Goal: Transaction & Acquisition: Download file/media

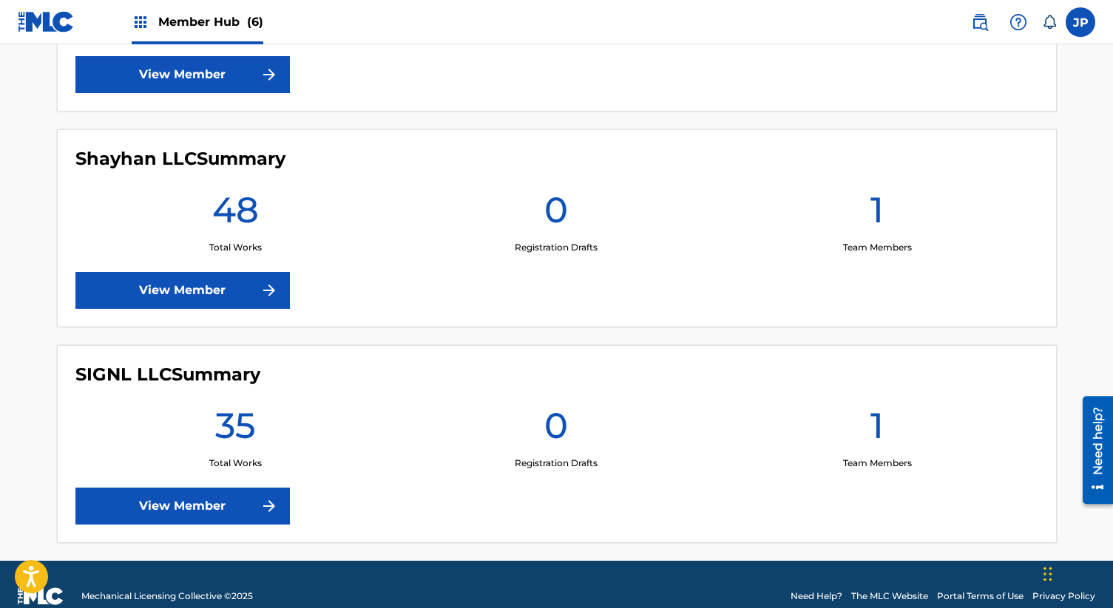
scroll to position [1201, 0]
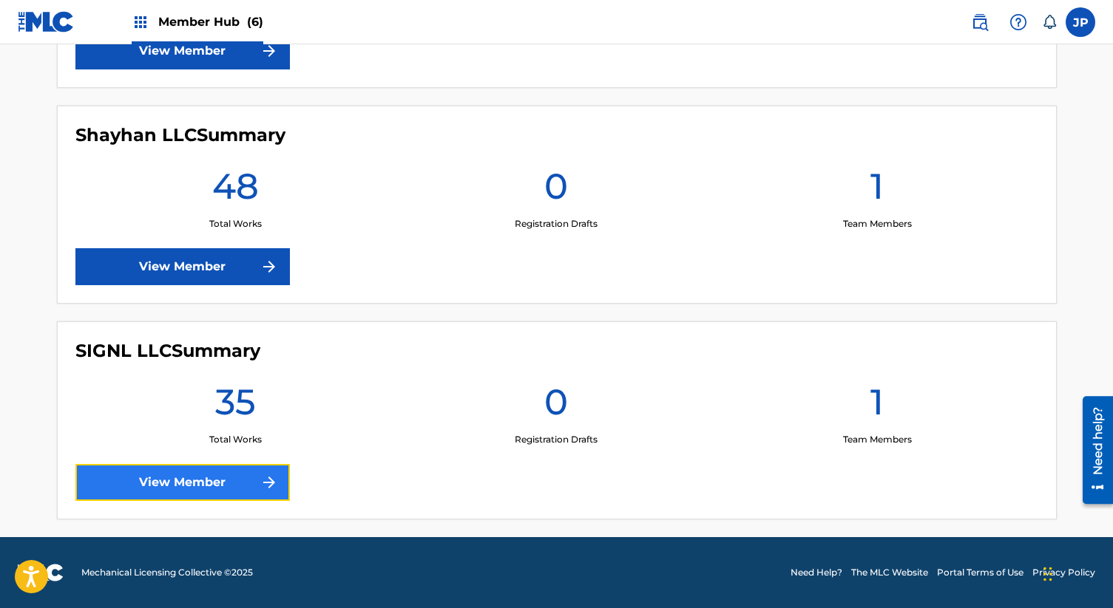
click at [198, 486] on link "View Member" at bounding box center [182, 482] width 214 height 37
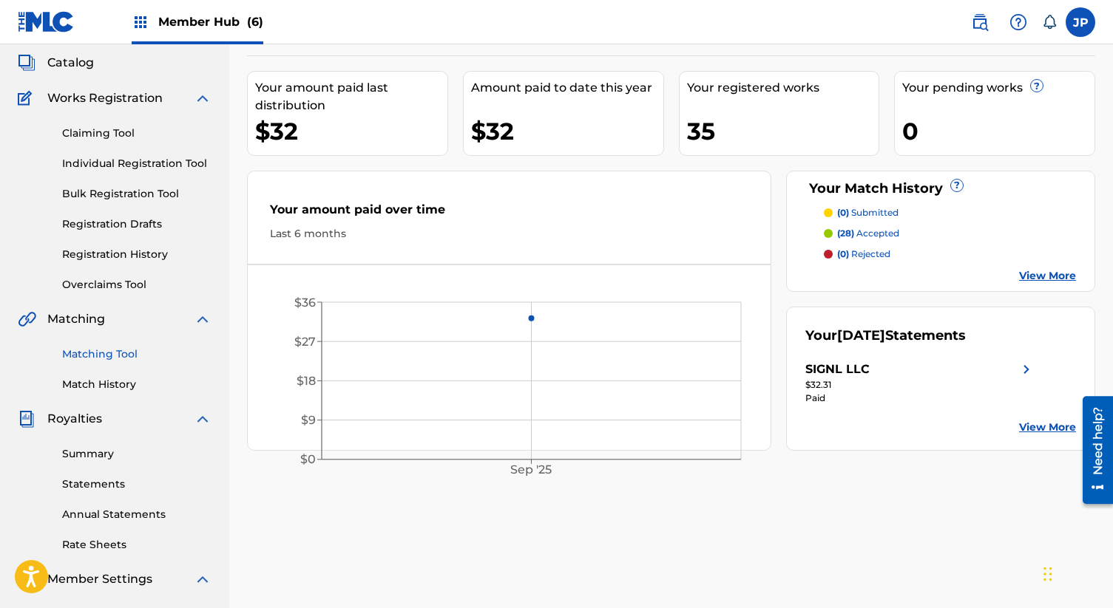
scroll to position [103, 0]
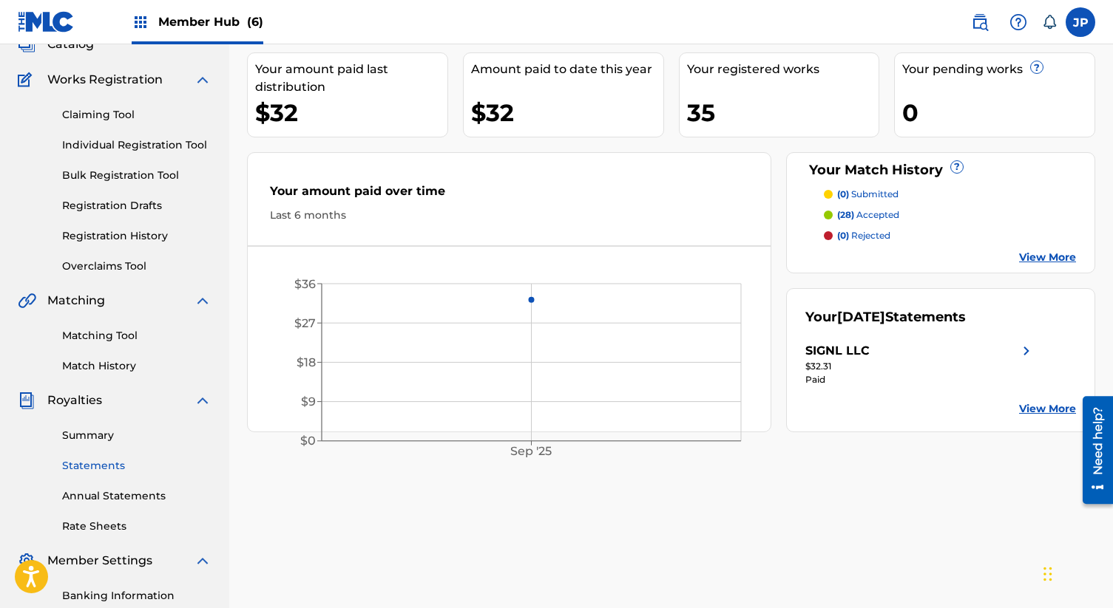
click at [101, 465] on link "Statements" at bounding box center [136, 466] width 149 height 16
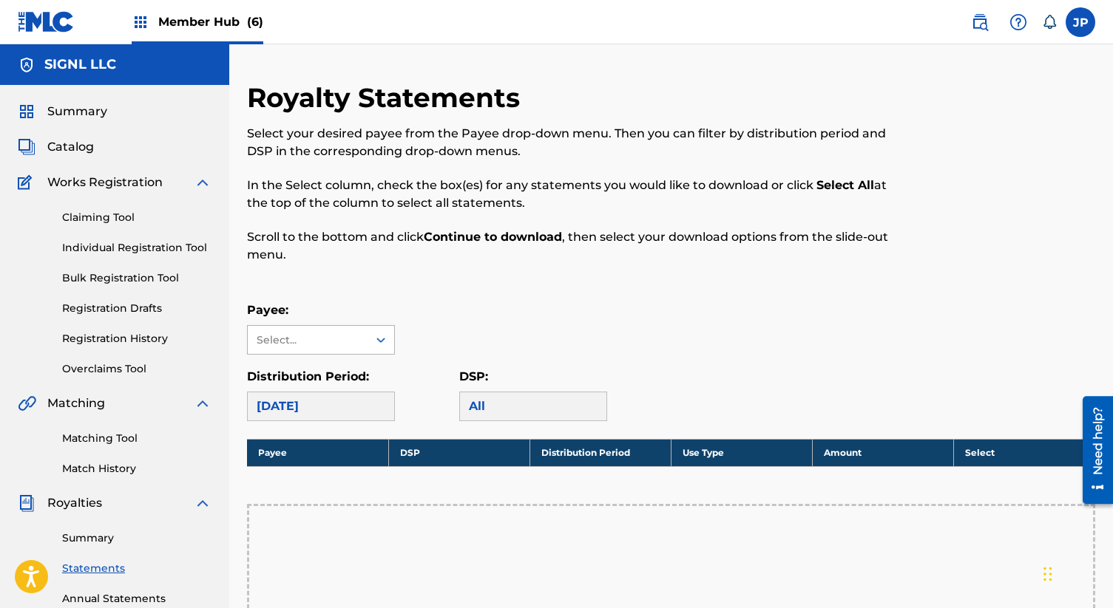
click at [335, 342] on div "Select..." at bounding box center [307, 341] width 101 height 16
click at [327, 374] on div "SIGNL LLC" at bounding box center [321, 373] width 146 height 37
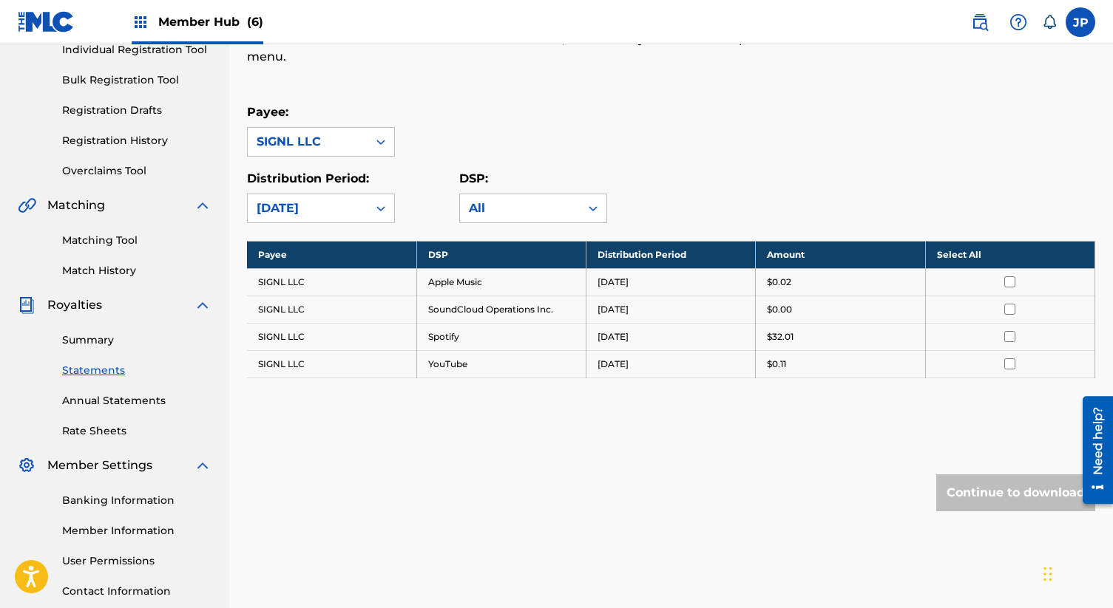
scroll to position [215, 0]
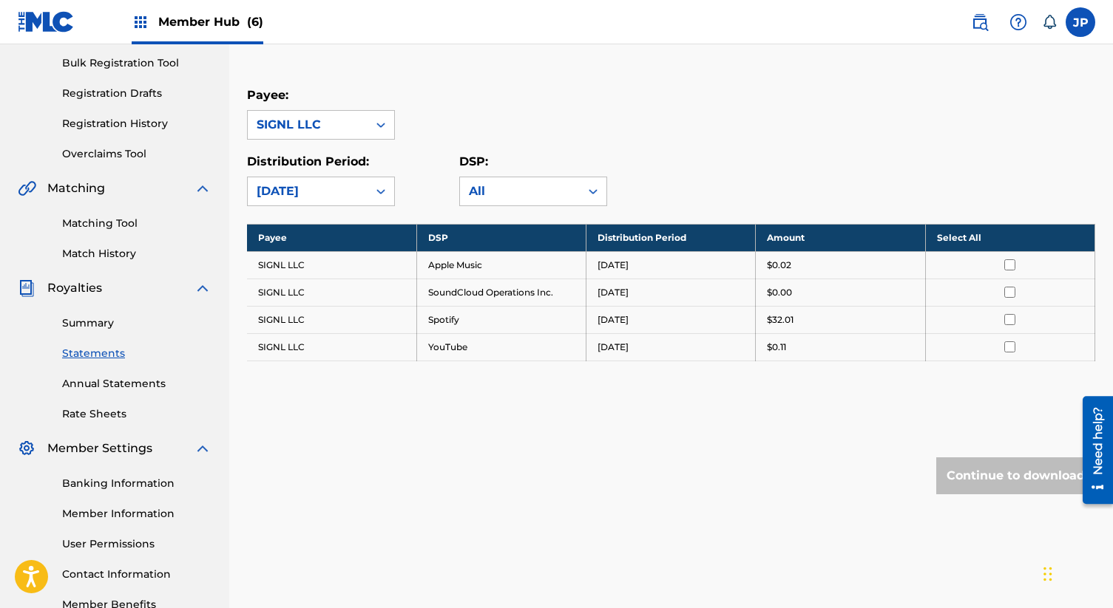
click at [965, 240] on th "Select All" at bounding box center [1009, 237] width 169 height 27
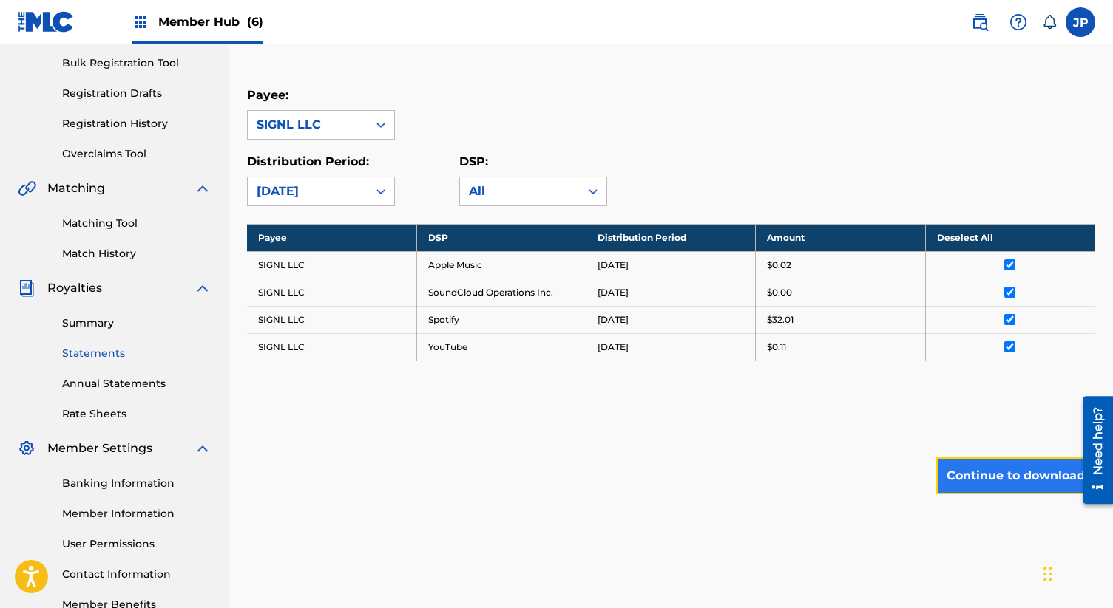
click at [994, 479] on button "Continue to download" at bounding box center [1015, 476] width 159 height 37
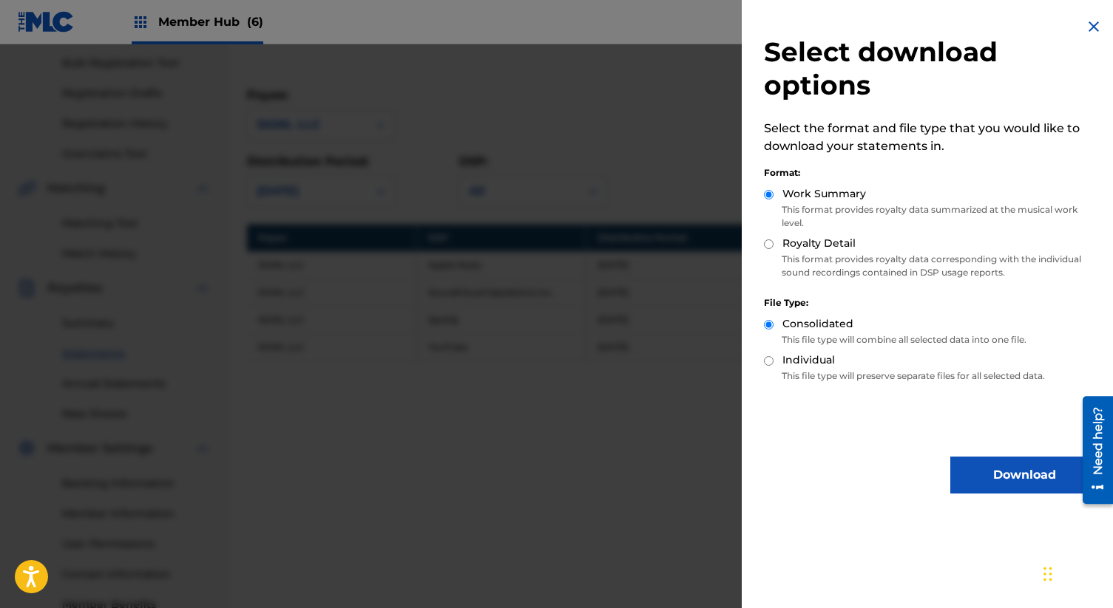
click at [767, 245] on input "Royalty Detail" at bounding box center [769, 245] width 10 height 10
radio input "true"
click at [996, 473] on button "Download" at bounding box center [1024, 475] width 148 height 37
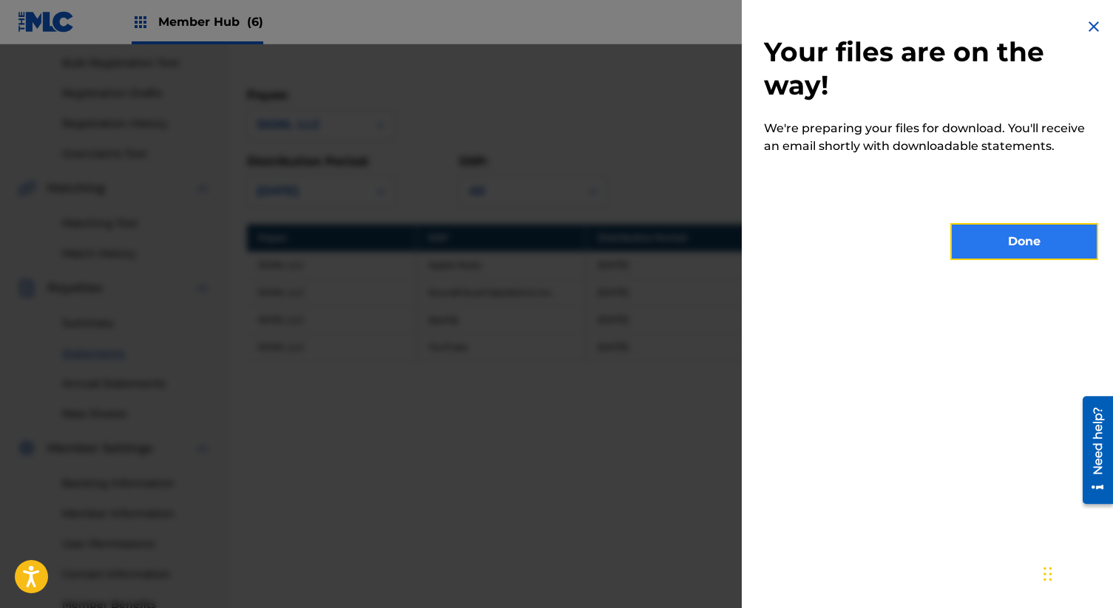
click at [1007, 245] on button "Done" at bounding box center [1024, 241] width 148 height 37
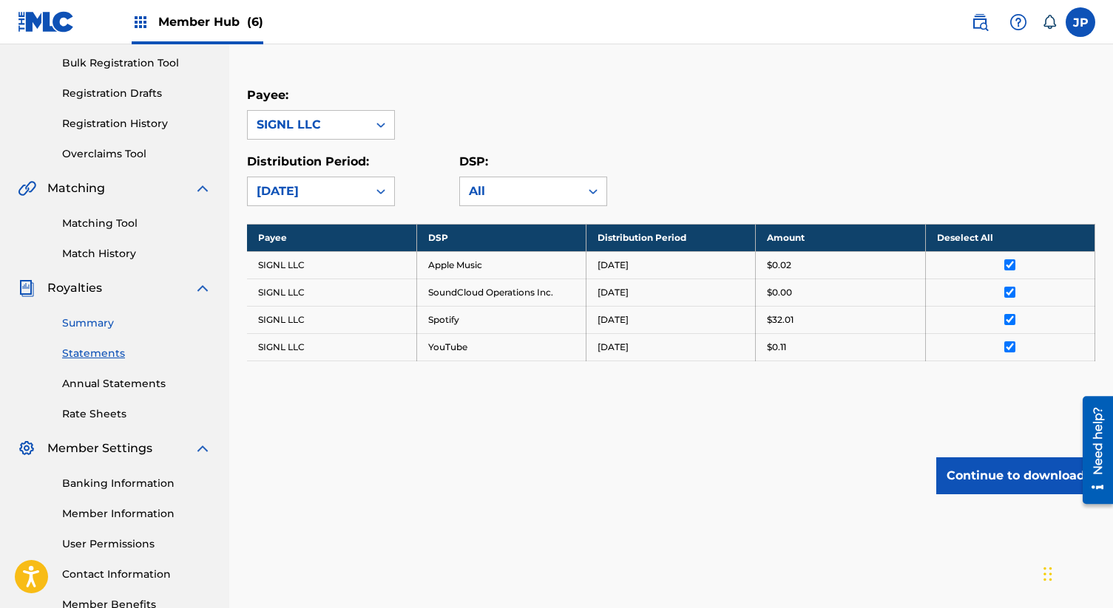
click at [95, 321] on link "Summary" at bounding box center [136, 324] width 149 height 16
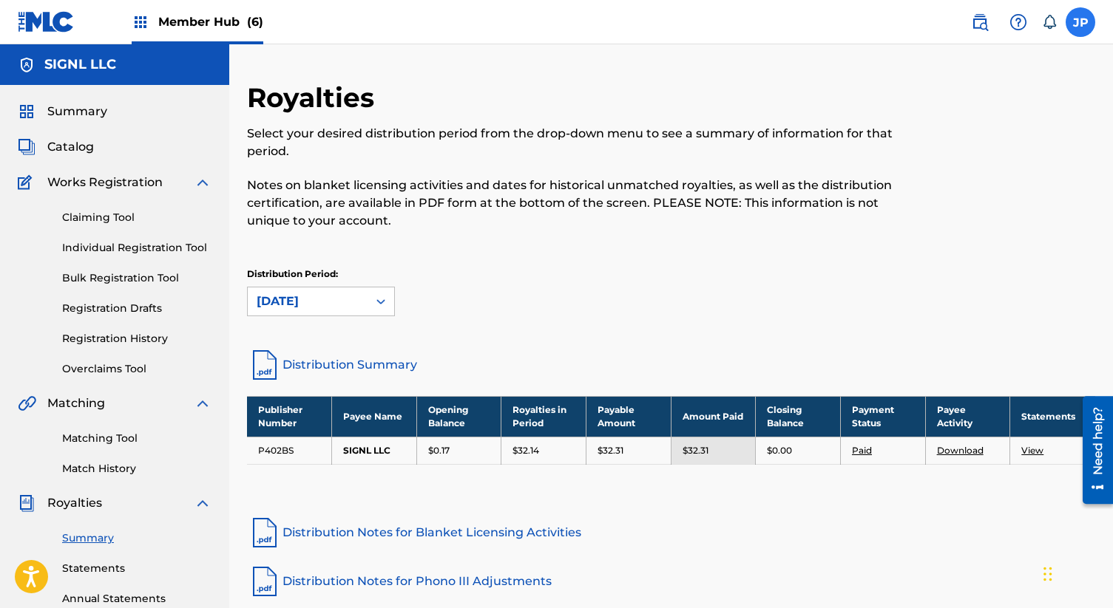
click at [1077, 25] on label at bounding box center [1080, 22] width 30 height 30
click at [1080, 22] on input "JP [PERSON_NAME] [PERSON_NAME][EMAIL_ADDRESS][DOMAIN_NAME] Notification Prefere…" at bounding box center [1080, 22] width 0 height 0
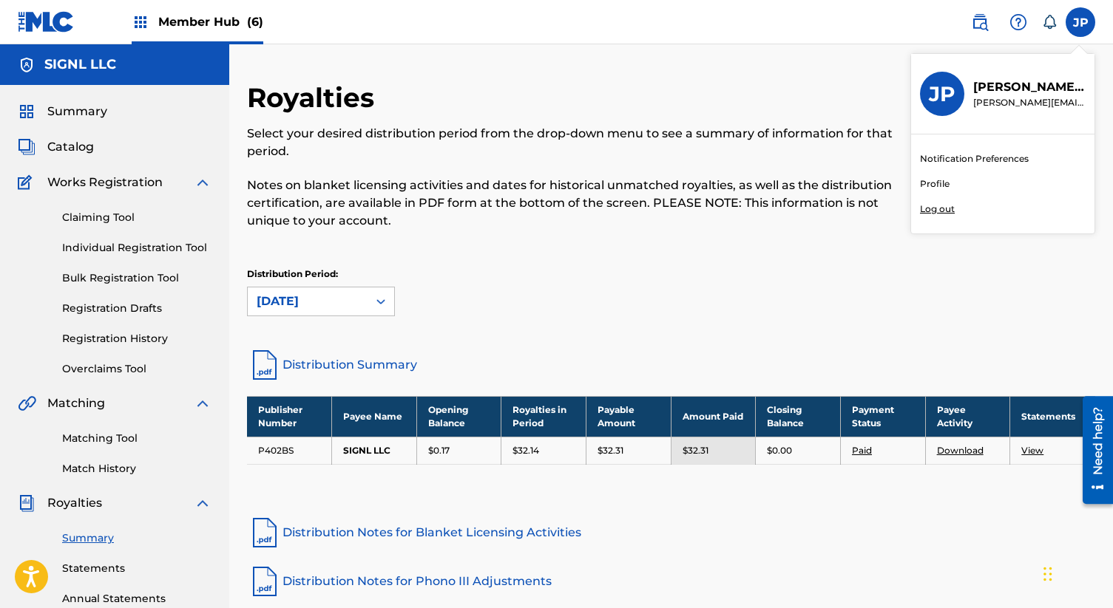
click at [945, 210] on p "Log out" at bounding box center [937, 209] width 35 height 13
click at [1080, 22] on input "JP [PERSON_NAME] [PERSON_NAME][EMAIL_ADDRESS][DOMAIN_NAME] Notification Prefere…" at bounding box center [1080, 22] width 0 height 0
